Goal: Task Accomplishment & Management: Check status

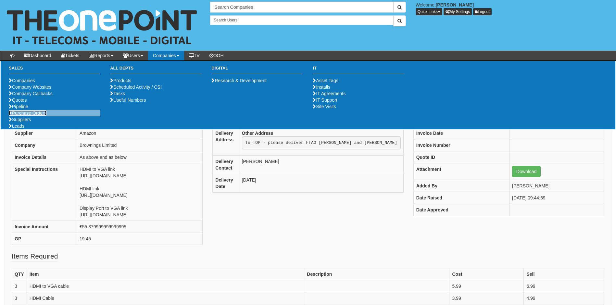
click at [29, 116] on link "Purchase Orders" at bounding box center [28, 112] width 38 height 5
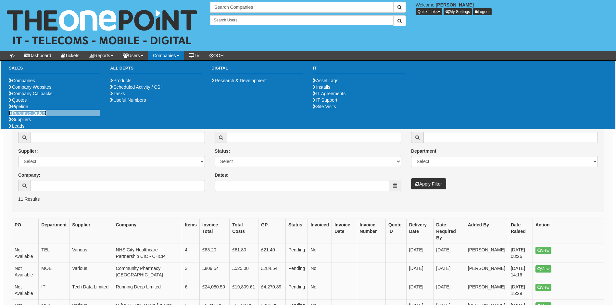
click at [34, 116] on link "Purchase Orders" at bounding box center [28, 112] width 38 height 5
